Goal: Task Accomplishment & Management: Manage account settings

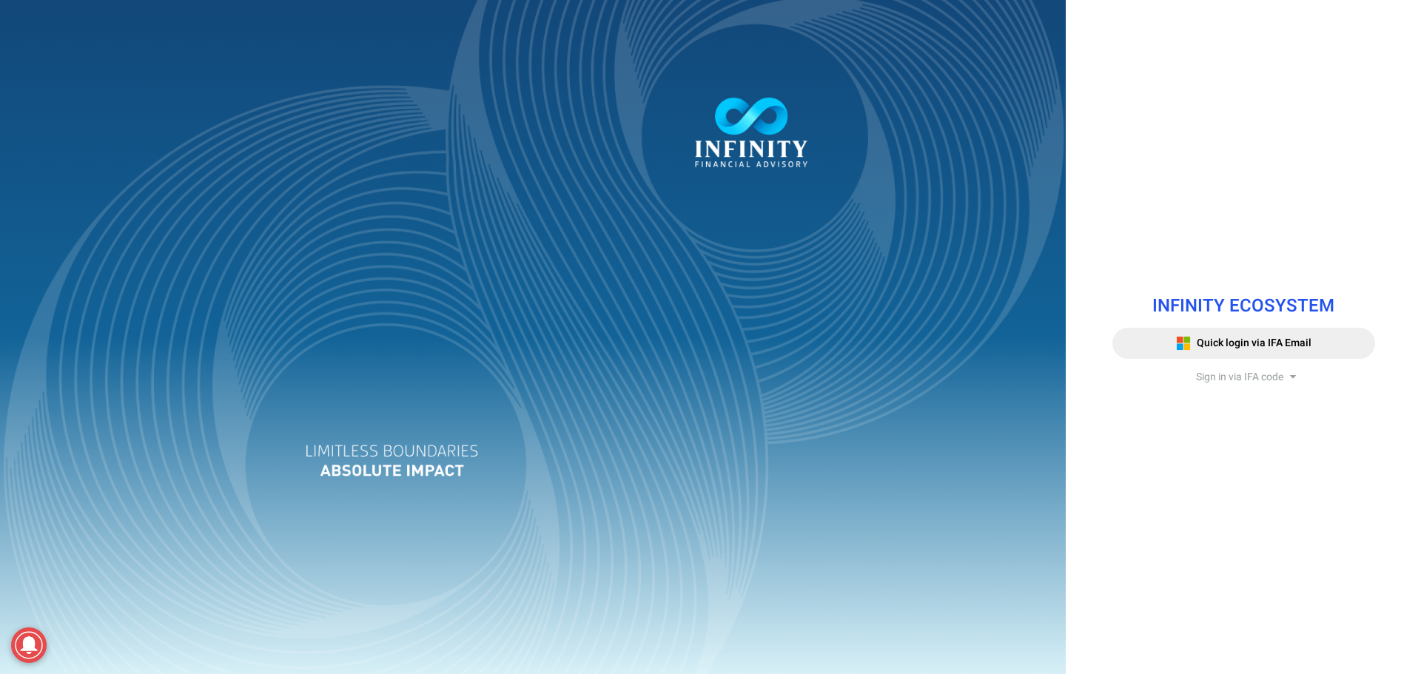
click at [1248, 376] on span "Sign in via IFA code" at bounding box center [1239, 377] width 87 height 16
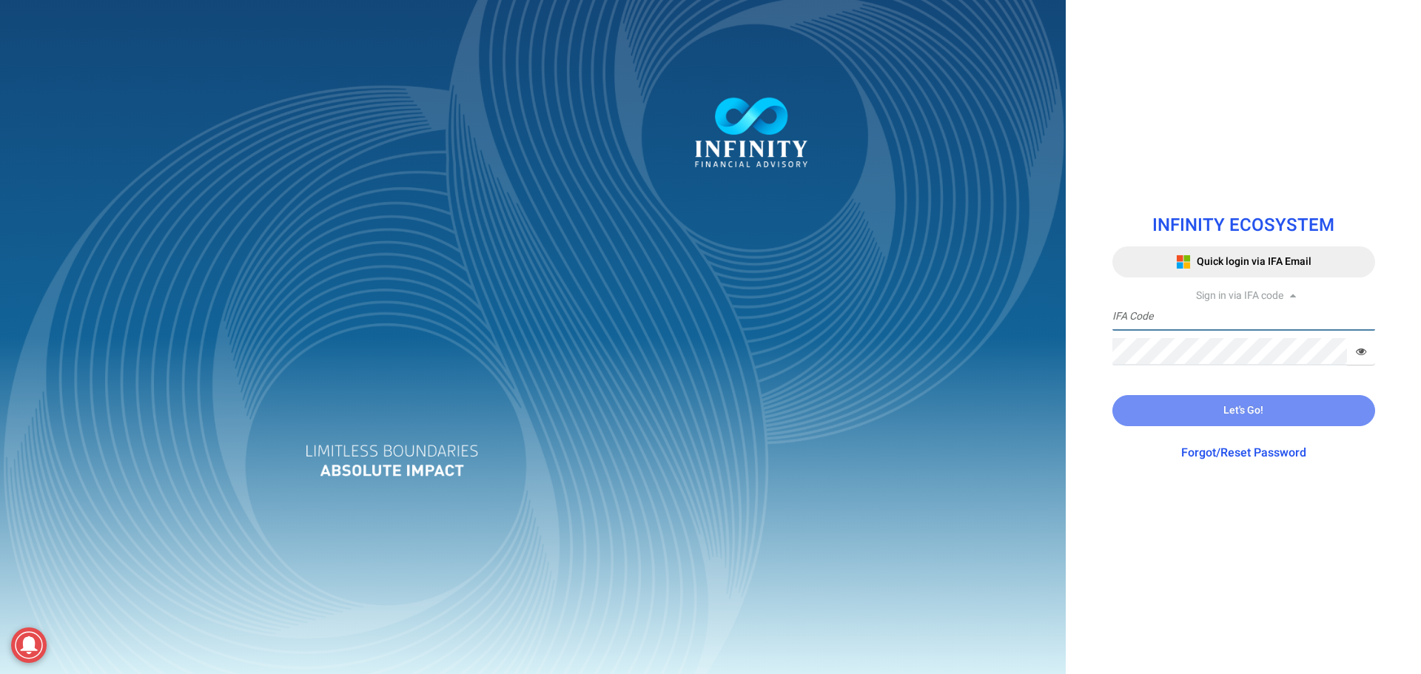
type input "IFA0261"
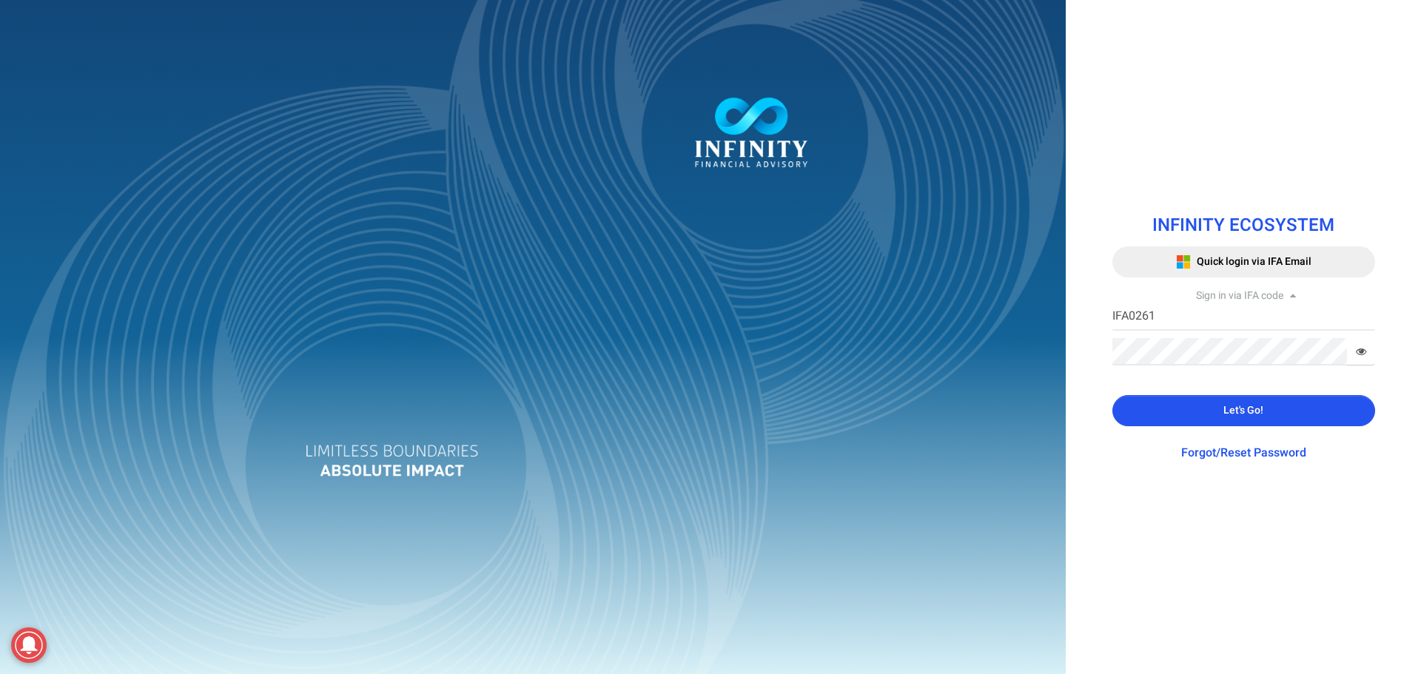
click at [1161, 407] on button "Let's Go!" at bounding box center [1243, 410] width 263 height 31
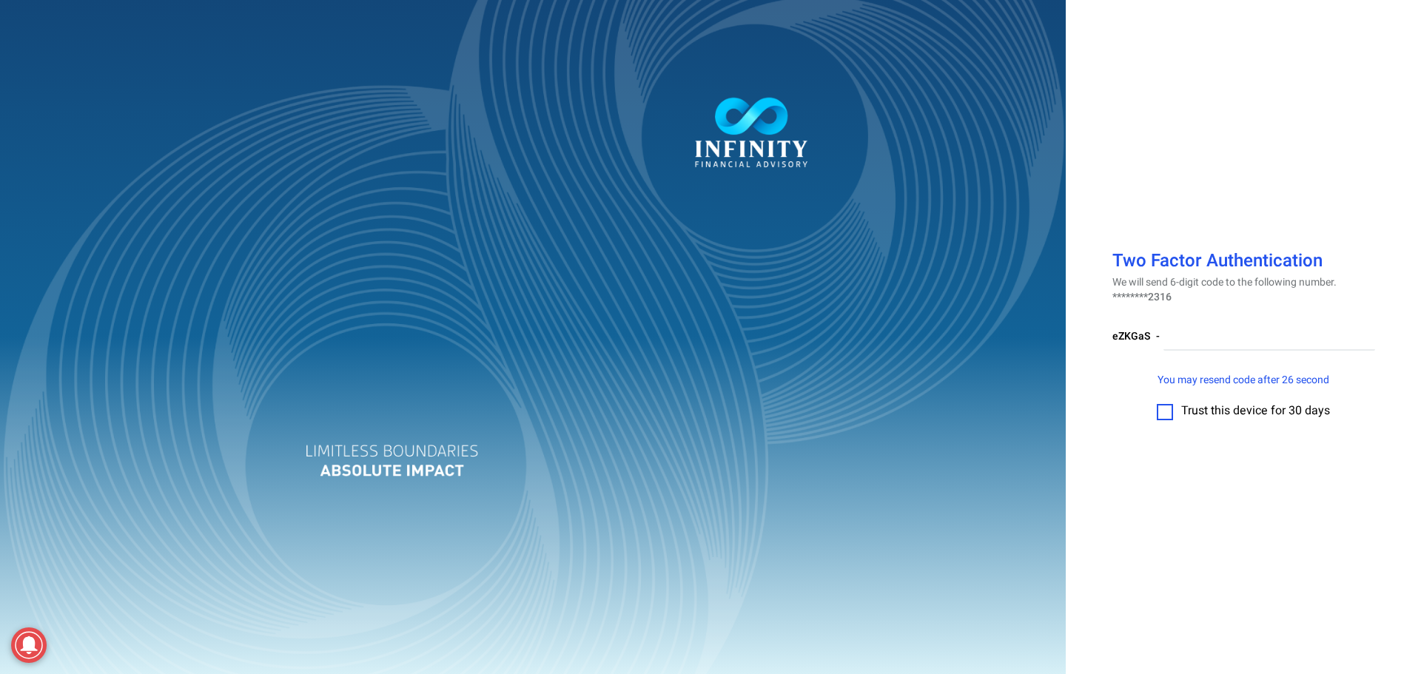
click at [1172, 404] on label at bounding box center [1165, 412] width 16 height 16
click at [1165, 407] on input "checkbox" at bounding box center [1165, 407] width 0 height 0
click at [1239, 340] on input "number" at bounding box center [1269, 336] width 212 height 27
type input "026632"
